Goal: Transaction & Acquisition: Purchase product/service

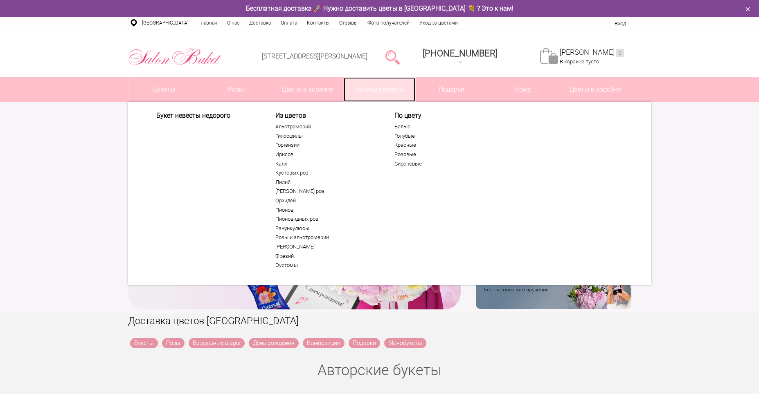
drag, startPoint x: 0, startPoint y: 0, endPoint x: 393, endPoint y: 88, distance: 402.7
click at [393, 88] on link "Букеты невесты" at bounding box center [380, 89] width 72 height 25
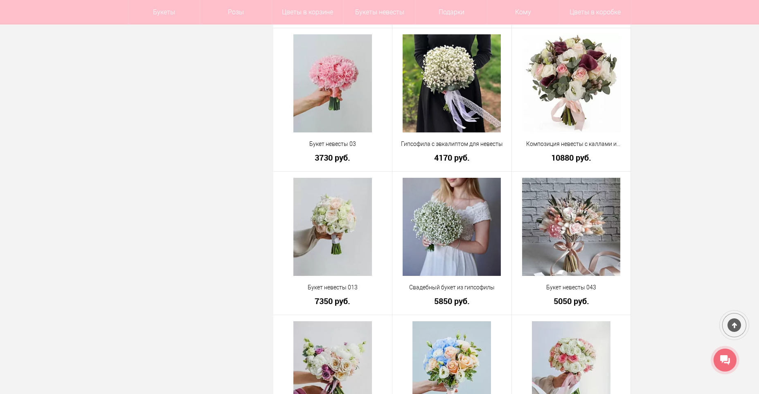
scroll to position [2004, 0]
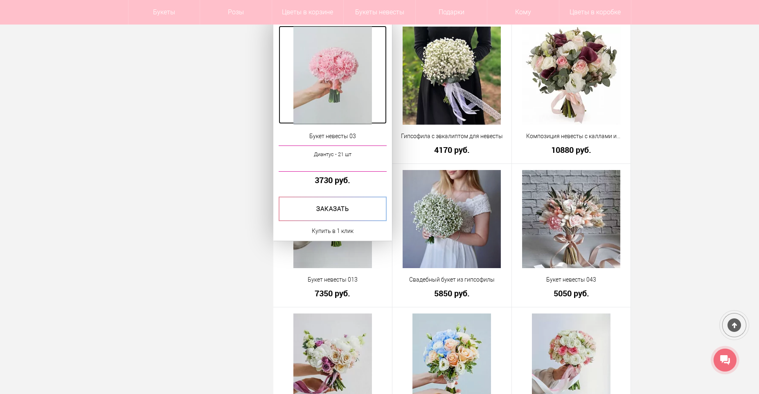
click at [312, 59] on img at bounding box center [332, 76] width 79 height 98
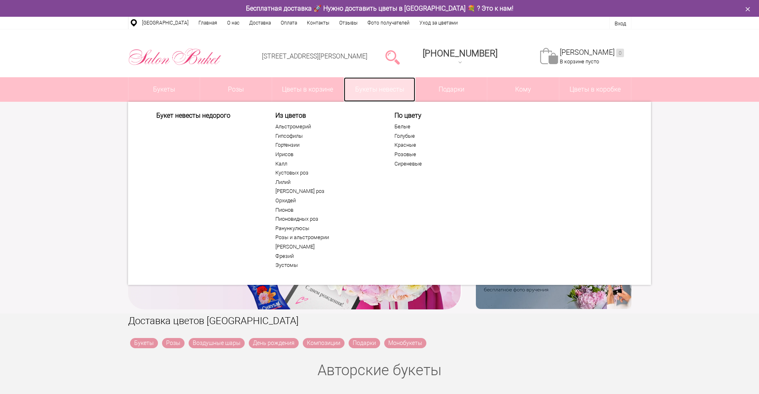
click at [385, 87] on link "Букеты невесты" at bounding box center [380, 89] width 72 height 25
